Goal: Information Seeking & Learning: Find specific page/section

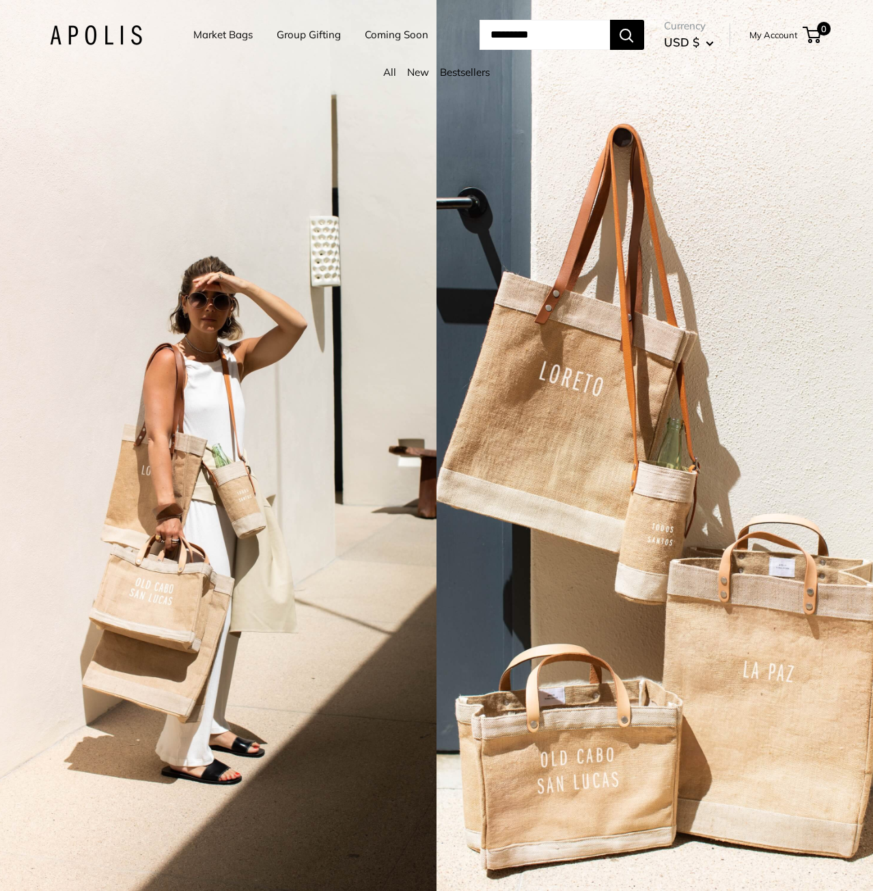
click at [530, 52] on div "Market Bags Group Gifting Coming Soon Need help? Text Us: 20919 [EMAIL_ADDRESS]…" at bounding box center [437, 35] width 774 height 42
click at [528, 47] on input "Search..." at bounding box center [544, 35] width 130 height 30
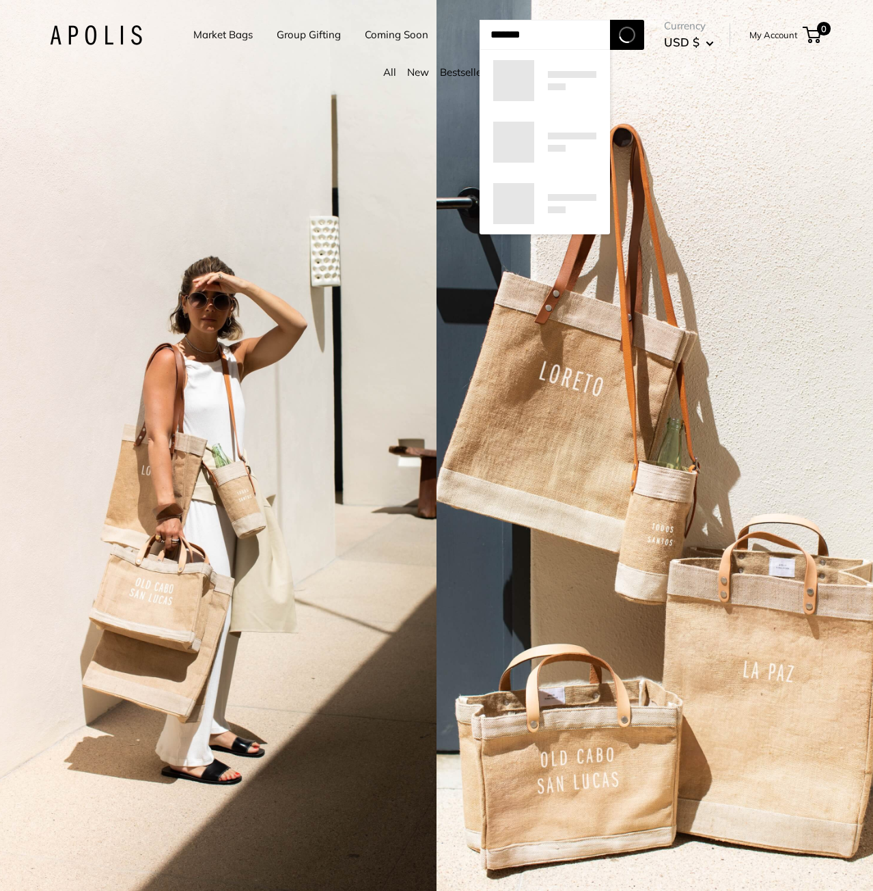
type input "*******"
click at [610, 20] on button "Search" at bounding box center [627, 35] width 34 height 30
